Goal: Information Seeking & Learning: Learn about a topic

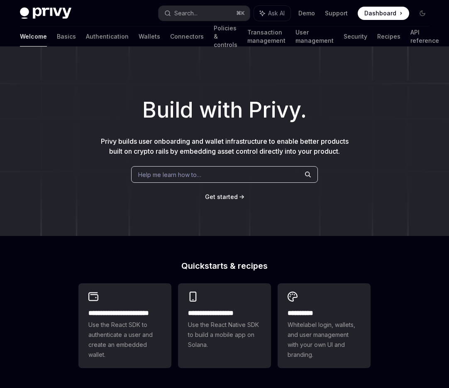
click at [247, 177] on div "Help me learn how to…" at bounding box center [224, 174] width 187 height 17
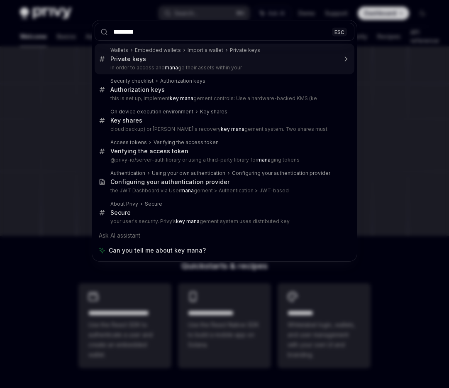
type input "*********"
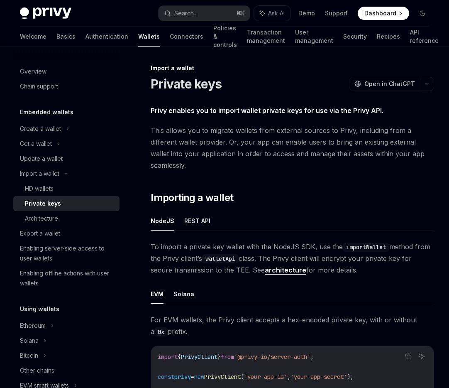
scroll to position [47, 0]
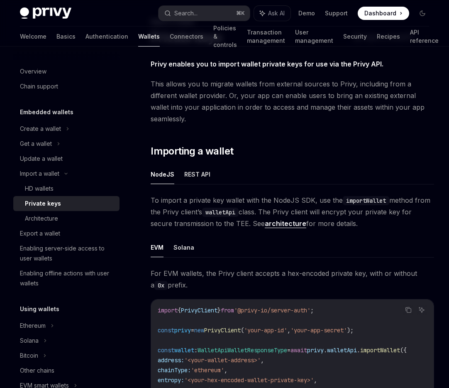
type textarea "*"
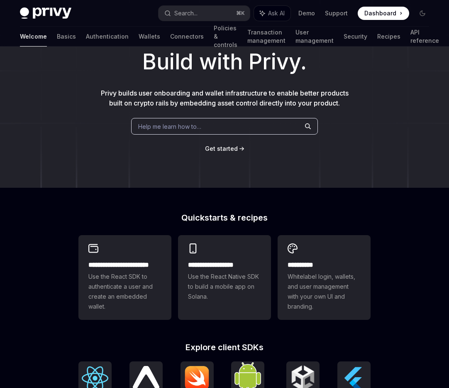
scroll to position [85, 0]
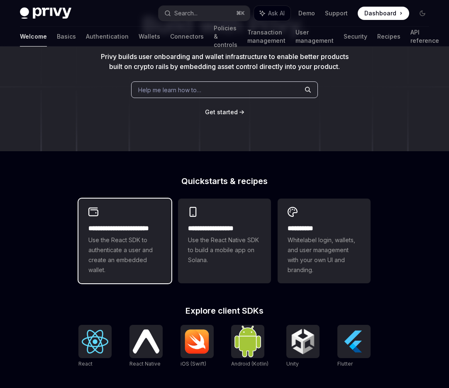
click at [90, 245] on span "Use the React SDK to authenticate a user and create an embedded wallet." at bounding box center [124, 255] width 73 height 40
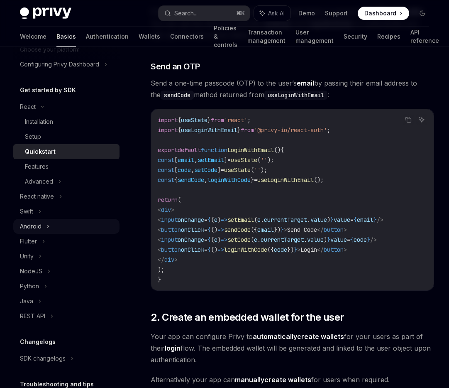
scroll to position [59, 0]
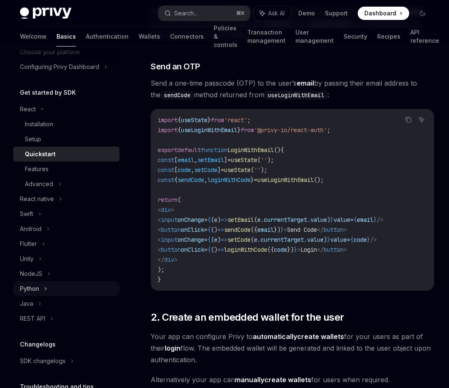
click at [43, 292] on div "Python" at bounding box center [66, 288] width 106 height 15
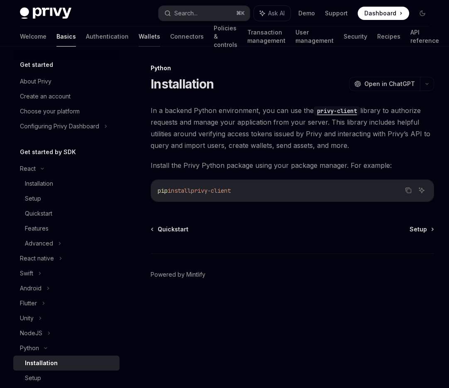
click at [139, 39] on link "Wallets" at bounding box center [150, 37] width 22 height 20
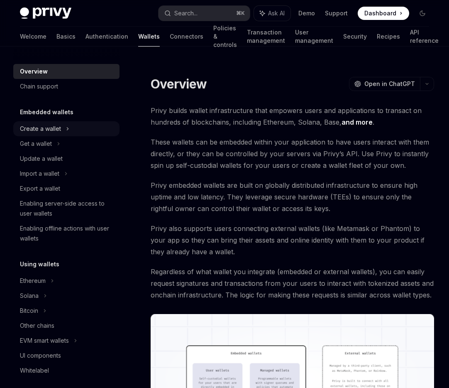
click at [46, 133] on div "Create a wallet" at bounding box center [40, 129] width 41 height 10
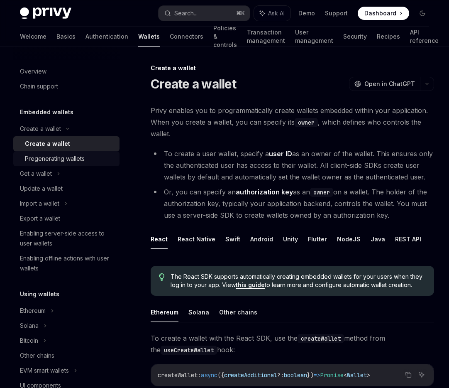
click at [47, 159] on div "Pregenerating wallets" at bounding box center [55, 159] width 60 height 10
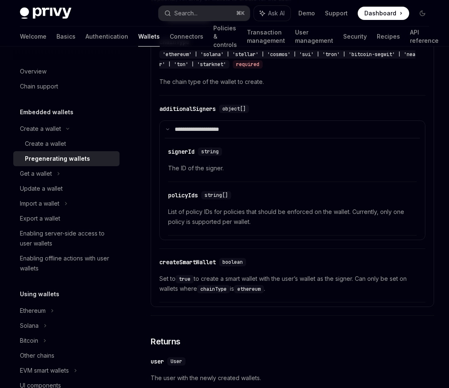
scroll to position [1392, 0]
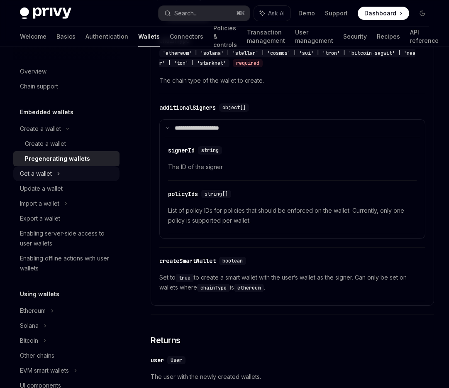
click at [63, 173] on div "Get a wallet" at bounding box center [66, 173] width 106 height 15
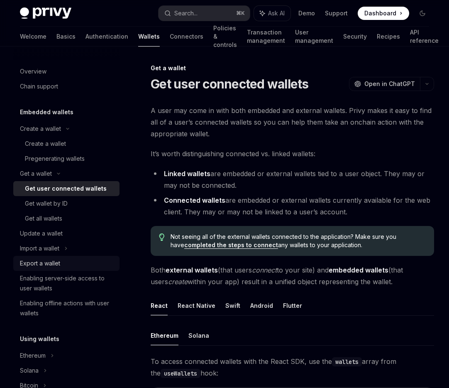
click at [42, 260] on div "Export a wallet" at bounding box center [40, 263] width 40 height 10
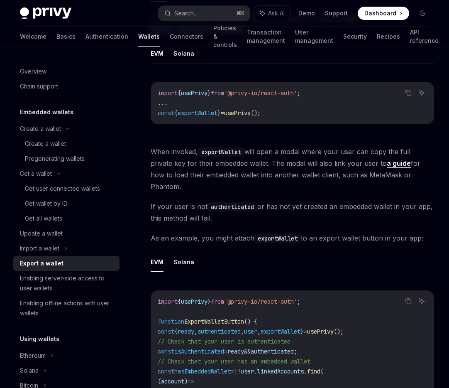
click at [69, 115] on h5 "Embedded wallets" at bounding box center [47, 112] width 54 height 10
click at [50, 127] on div "Create a wallet" at bounding box center [40, 129] width 41 height 10
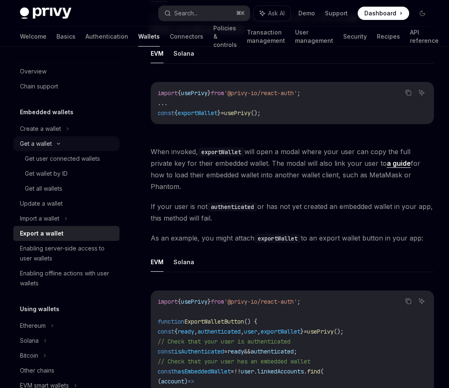
click at [60, 145] on icon at bounding box center [59, 143] width 10 height 3
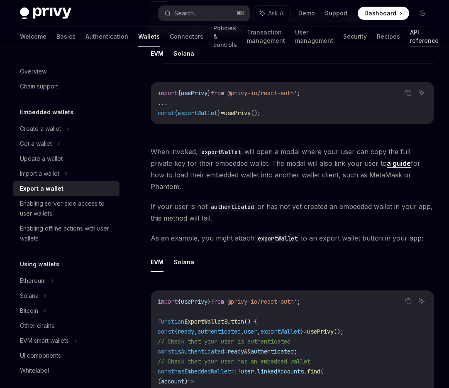
click at [410, 37] on link "API reference" at bounding box center [424, 37] width 29 height 20
type textarea "*"
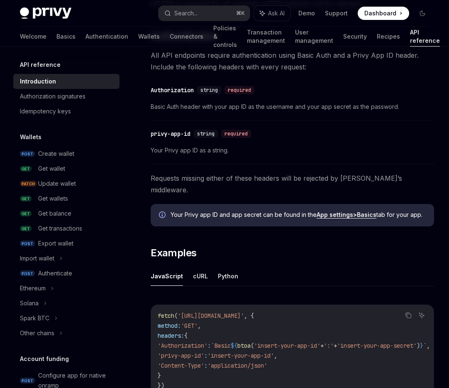
scroll to position [371, 0]
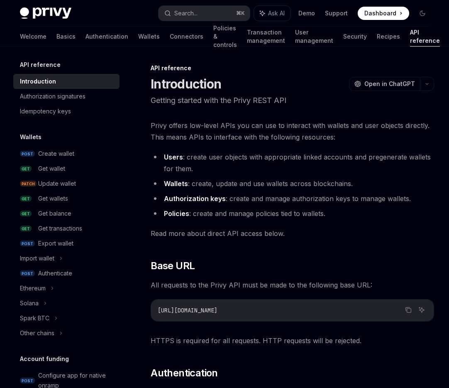
click at [385, 13] on span "Dashboard" at bounding box center [381, 13] width 32 height 8
click at [47, 152] on div "Create wallet" at bounding box center [56, 154] width 36 height 10
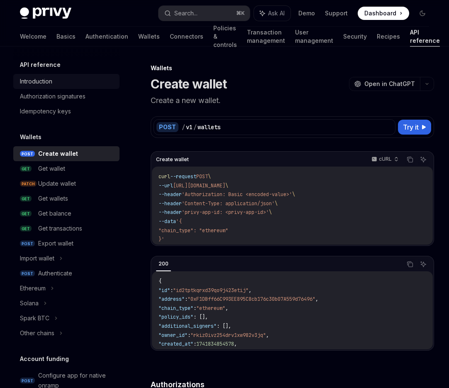
click at [33, 84] on div "Introduction" at bounding box center [36, 81] width 32 height 10
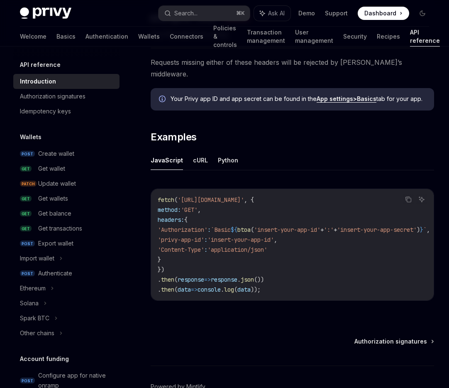
scroll to position [494, 0]
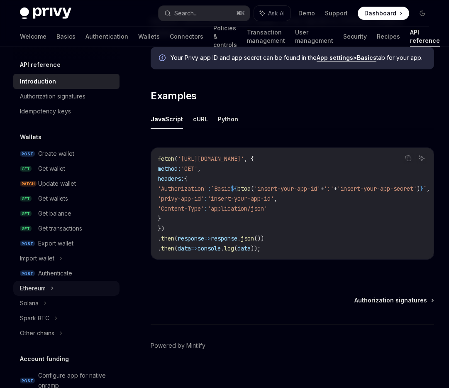
click at [41, 289] on div "Ethereum" at bounding box center [33, 288] width 26 height 10
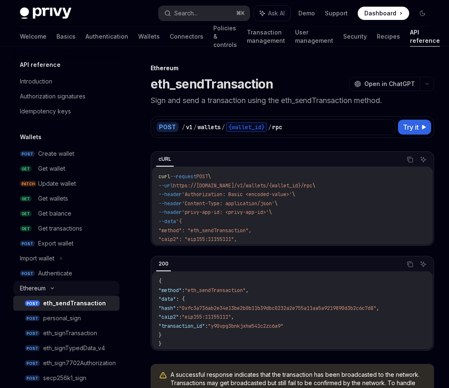
click at [56, 288] on icon at bounding box center [52, 288] width 10 height 3
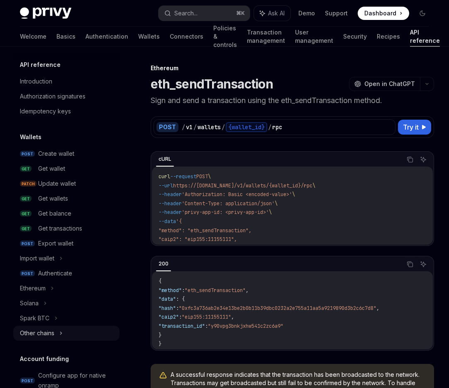
click at [62, 334] on icon at bounding box center [60, 333] width 3 height 10
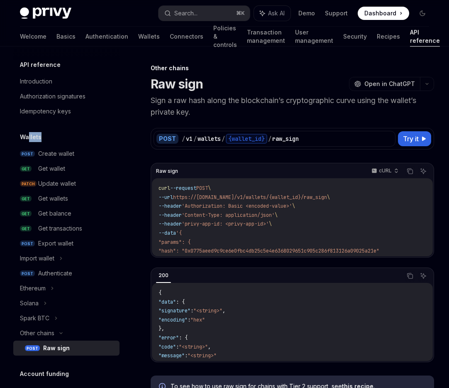
drag, startPoint x: 41, startPoint y: 138, endPoint x: 28, endPoint y: 135, distance: 13.5
click at [28, 135] on div "Wallets" at bounding box center [66, 137] width 106 height 10
click at [41, 282] on div "Ethereum" at bounding box center [66, 288] width 106 height 15
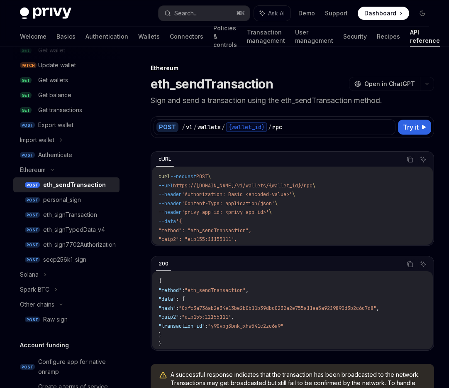
scroll to position [127, 0]
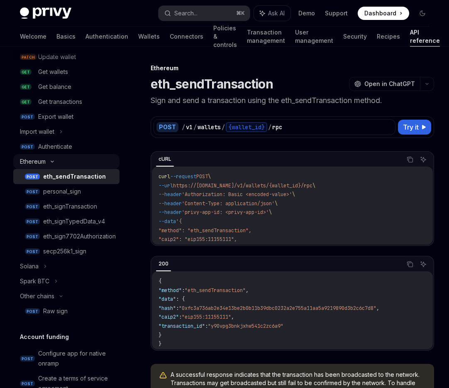
click at [51, 159] on div "Ethereum" at bounding box center [66, 161] width 106 height 15
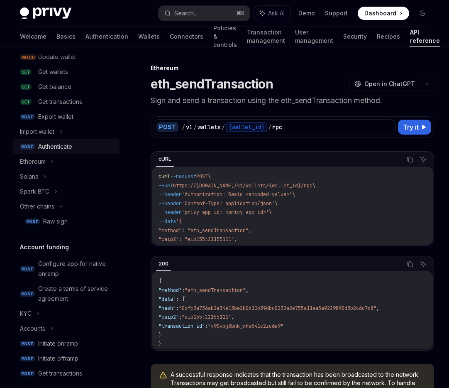
click at [52, 148] on div "Authenticate" at bounding box center [55, 147] width 34 height 10
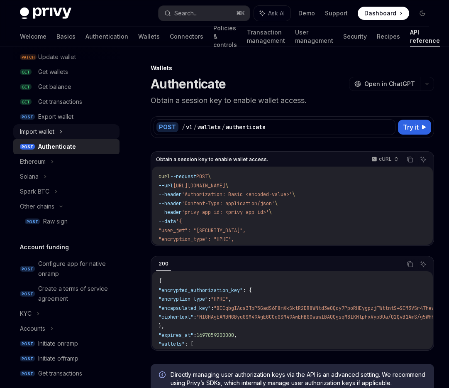
click at [52, 136] on div "Import wallet" at bounding box center [37, 132] width 34 height 10
type textarea "*"
